Goal: Find specific page/section: Find specific page/section

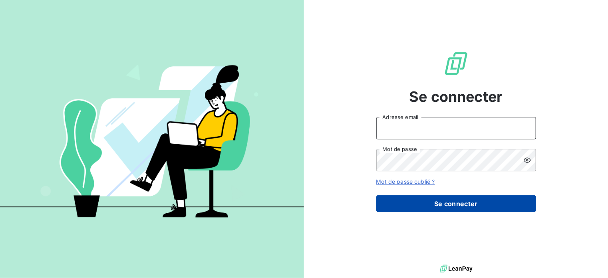
type input "[EMAIL_ADDRESS][DOMAIN_NAME]"
click at [434, 200] on button "Se connecter" at bounding box center [456, 203] width 160 height 17
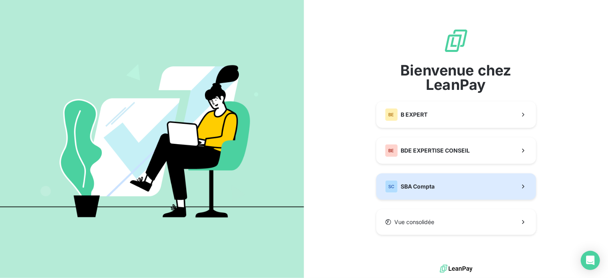
click at [416, 182] on div "SC SBA Compta" at bounding box center [410, 186] width 50 height 13
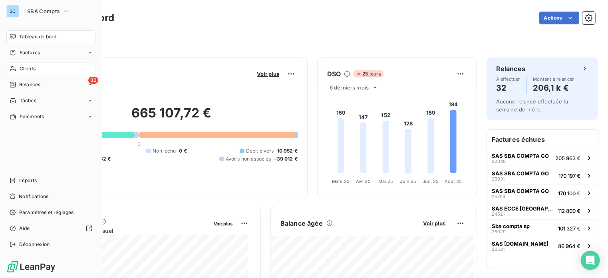
click at [29, 69] on span "Clients" at bounding box center [28, 68] width 16 height 7
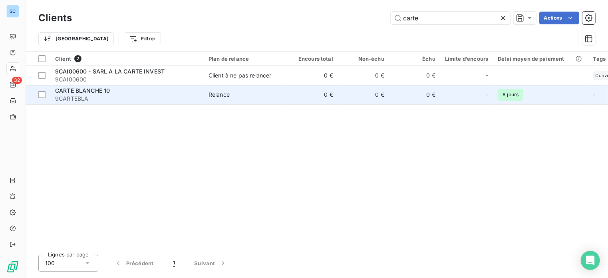
type input "carte"
click at [67, 92] on span "CARTE BLANCHE 10" at bounding box center [82, 90] width 55 height 7
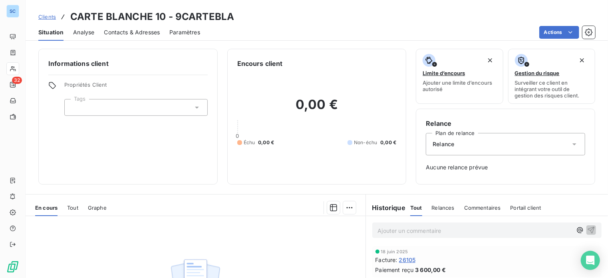
scroll to position [2, 0]
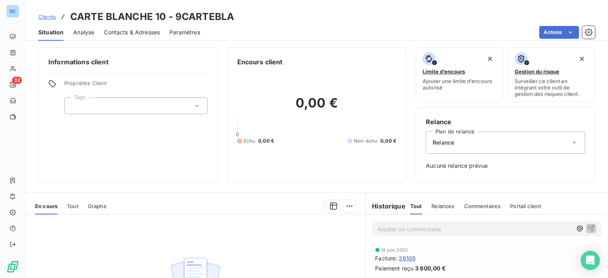
click at [71, 205] on span "Tout" at bounding box center [72, 206] width 11 height 6
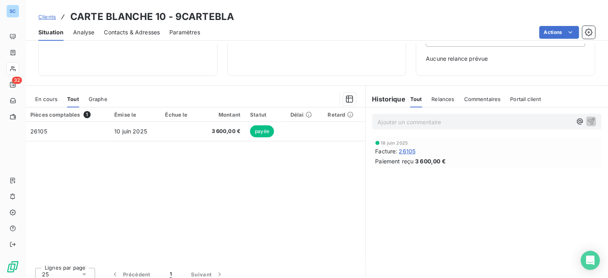
scroll to position [115, 0]
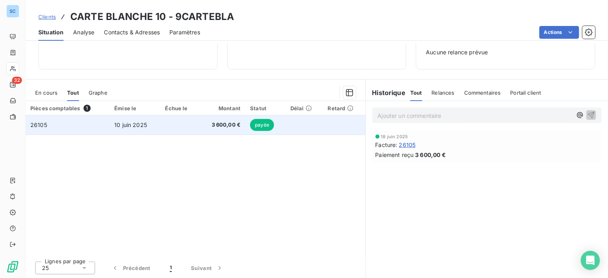
click at [225, 122] on span "3 600,00 €" at bounding box center [222, 125] width 37 height 8
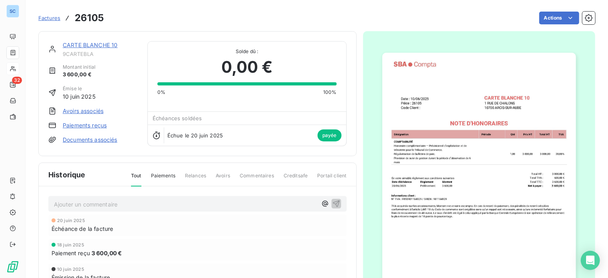
click at [458, 104] on img "button" at bounding box center [479, 190] width 194 height 274
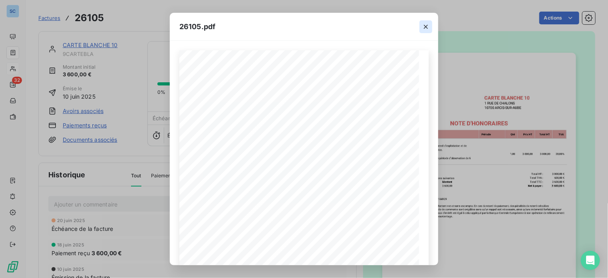
click at [427, 24] on icon "button" at bounding box center [426, 27] width 8 height 8
